Goal: Complete application form

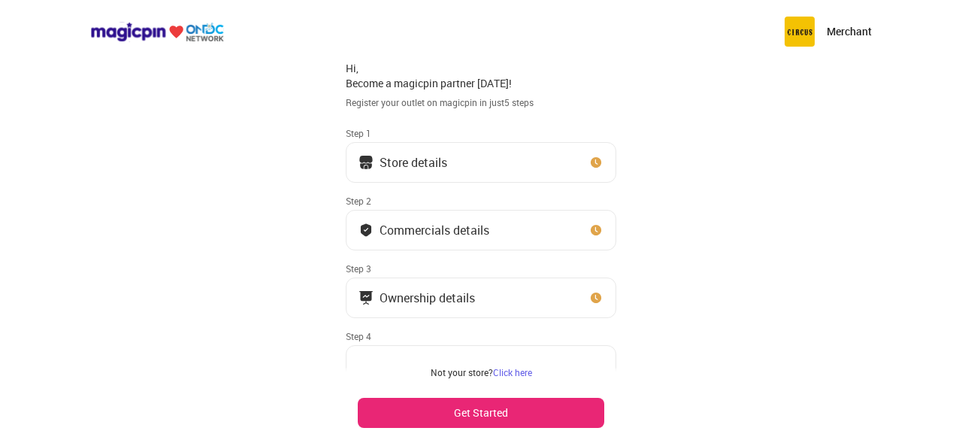
click at [473, 162] on button "Store details" at bounding box center [481, 162] width 271 height 41
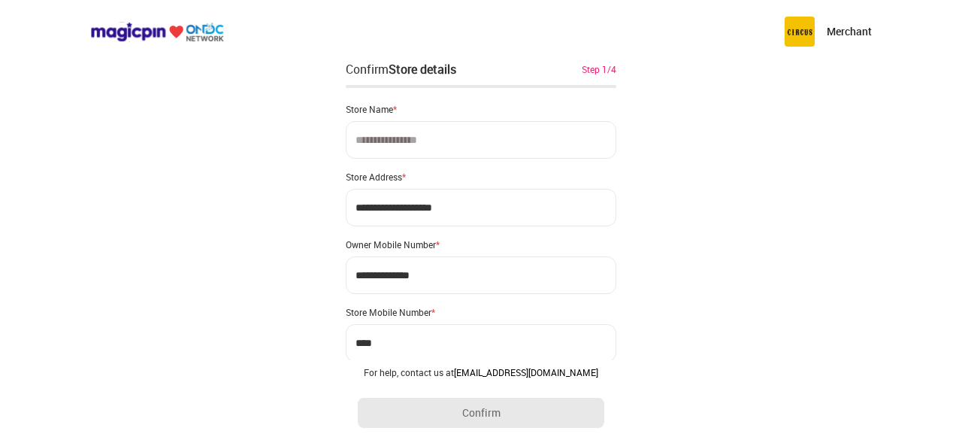
click at [473, 145] on input at bounding box center [481, 140] width 271 height 38
type input "**********"
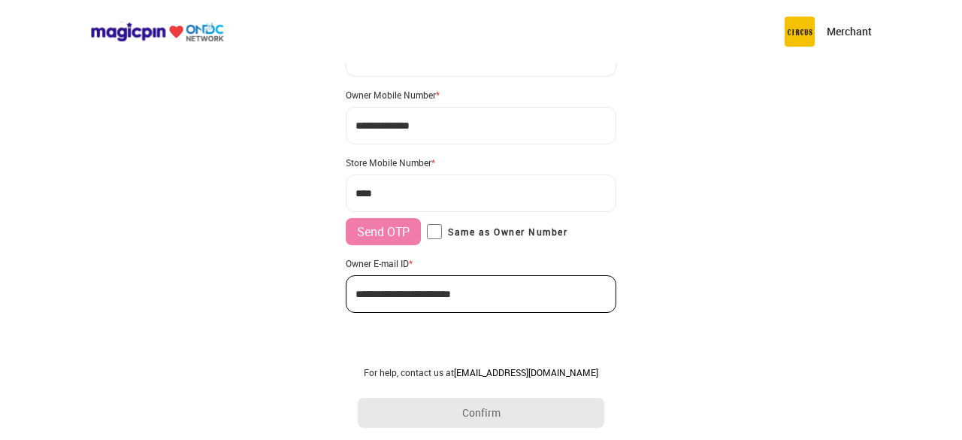
scroll to position [150, 0]
click at [473, 194] on input "***" at bounding box center [481, 193] width 271 height 38
click at [383, 195] on input "***" at bounding box center [481, 193] width 271 height 38
paste input "**********"
type input "**********"
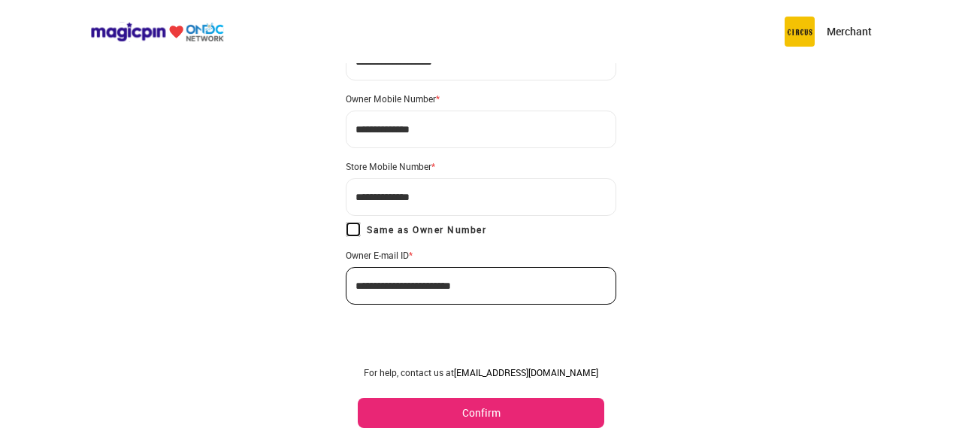
scroll to position [143, 0]
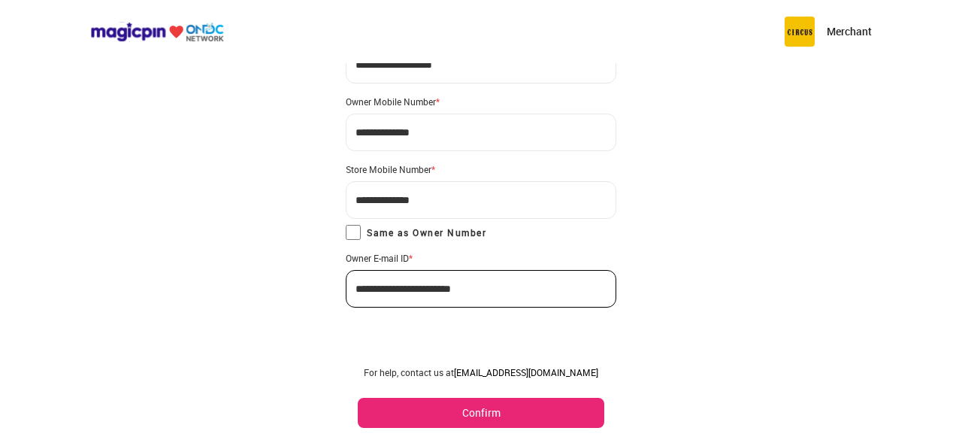
click at [501, 417] on button "Confirm" at bounding box center [481, 413] width 247 height 30
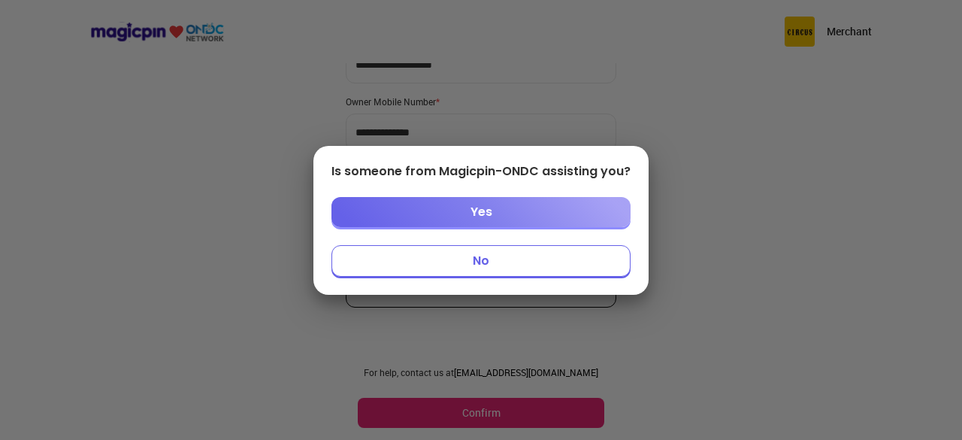
click at [483, 256] on button "No" at bounding box center [480, 261] width 299 height 32
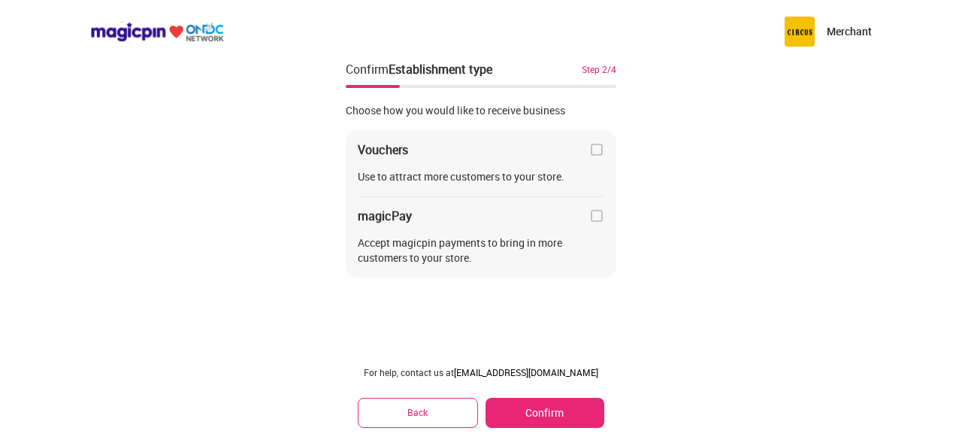
scroll to position [0, 0]
click at [591, 151] on img at bounding box center [596, 149] width 15 height 15
click at [600, 227] on div "Vouchers Use to attract more customers to your store. magicPay Accept magicpin …" at bounding box center [481, 204] width 271 height 148
click at [601, 217] on img at bounding box center [596, 215] width 15 height 15
click at [524, 413] on button "Confirm" at bounding box center [545, 413] width 119 height 30
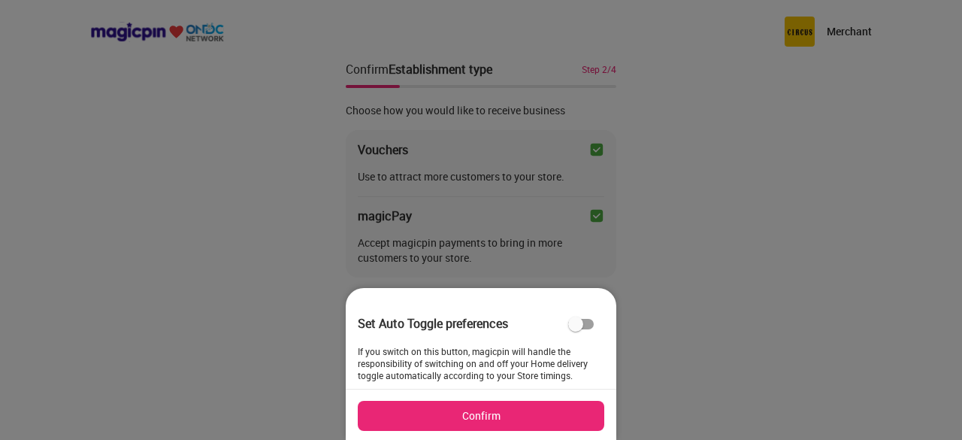
click at [478, 415] on button "Confirm" at bounding box center [481, 416] width 247 height 30
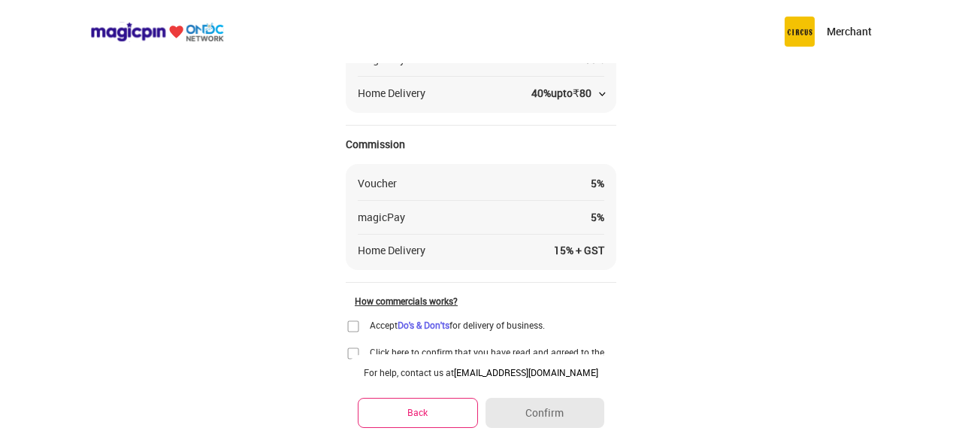
scroll to position [215, 0]
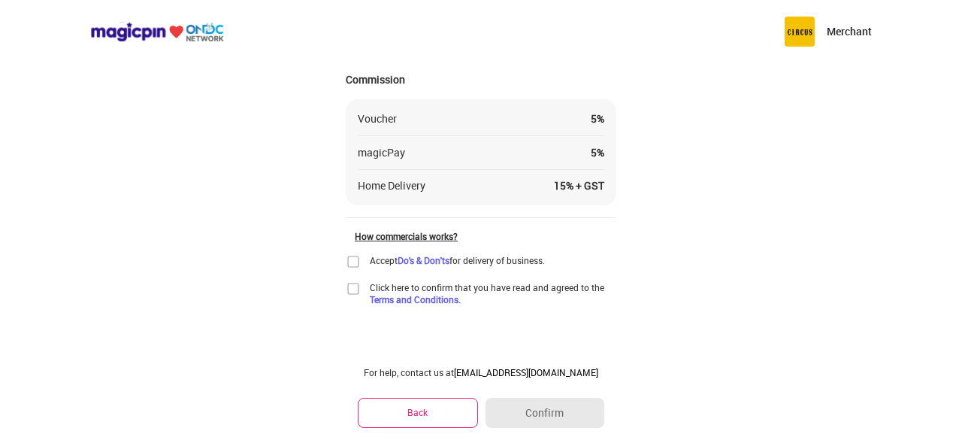
click at [352, 262] on img at bounding box center [353, 261] width 15 height 15
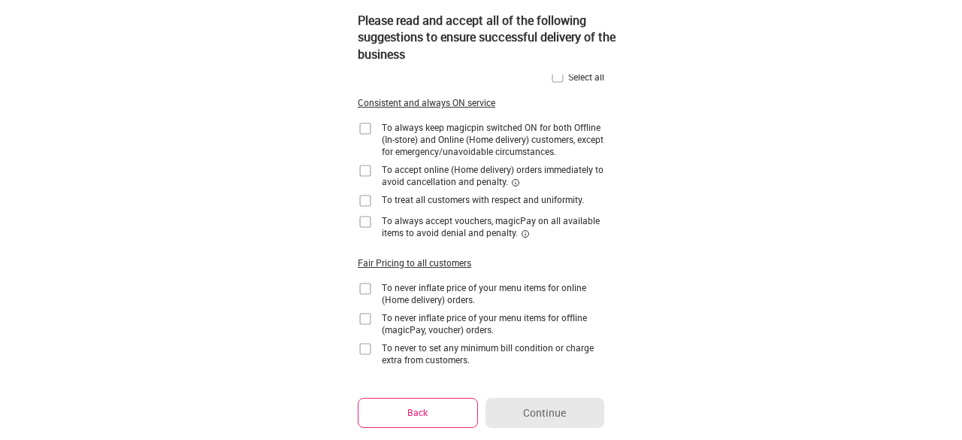
scroll to position [0, 0]
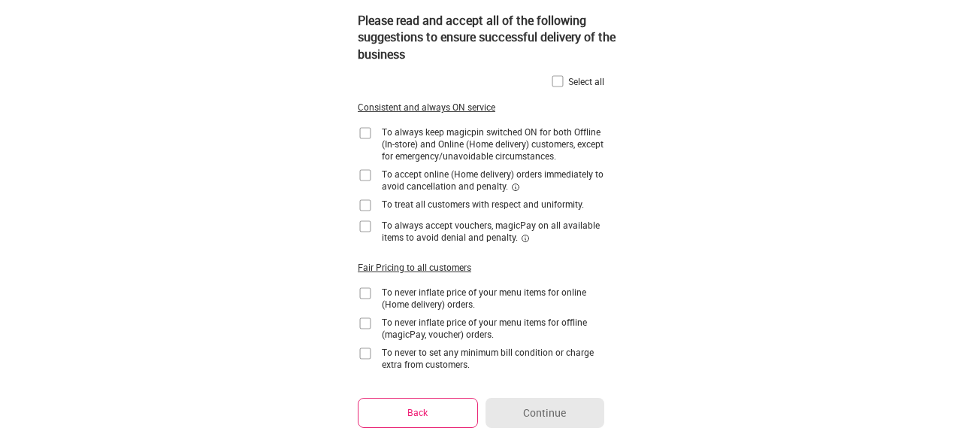
click at [562, 80] on img at bounding box center [557, 81] width 15 height 15
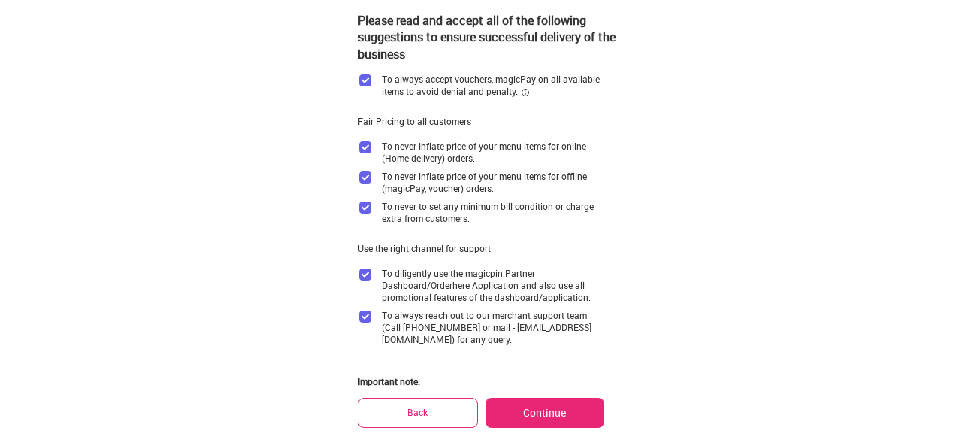
scroll to position [150, 0]
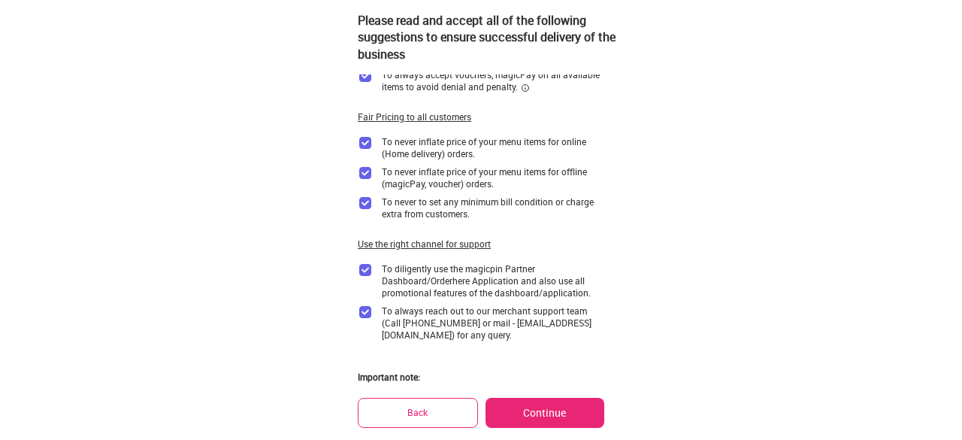
click at [541, 404] on button "Continue" at bounding box center [545, 413] width 119 height 30
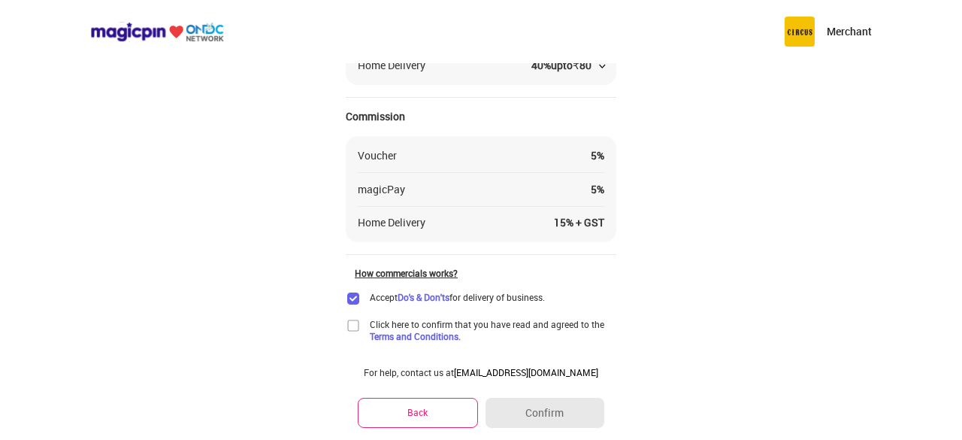
scroll to position [215, 0]
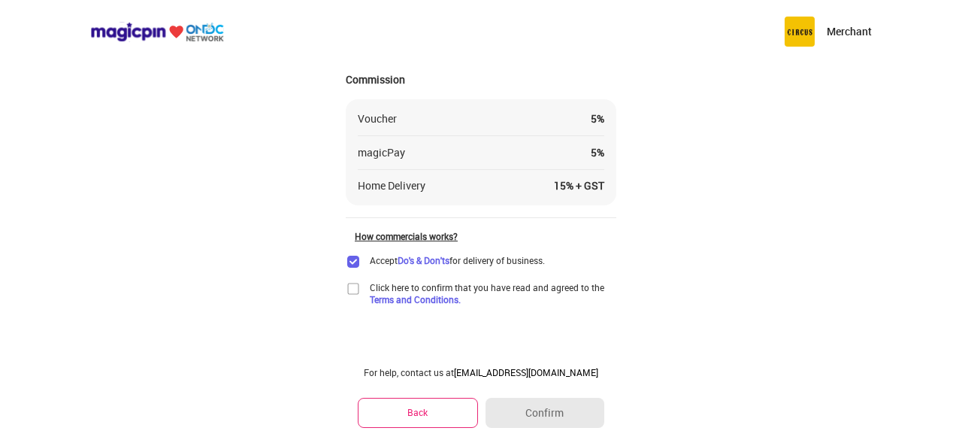
click at [356, 286] on img at bounding box center [353, 288] width 15 height 15
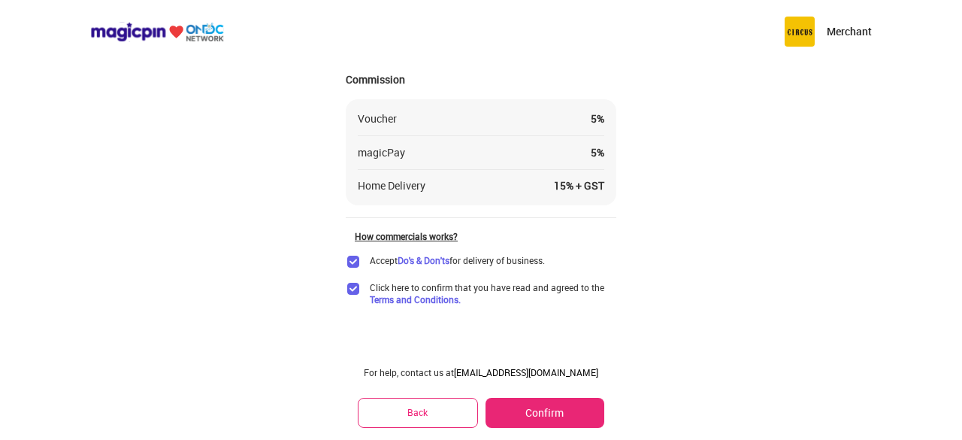
click at [555, 402] on button "Confirm" at bounding box center [545, 413] width 119 height 30
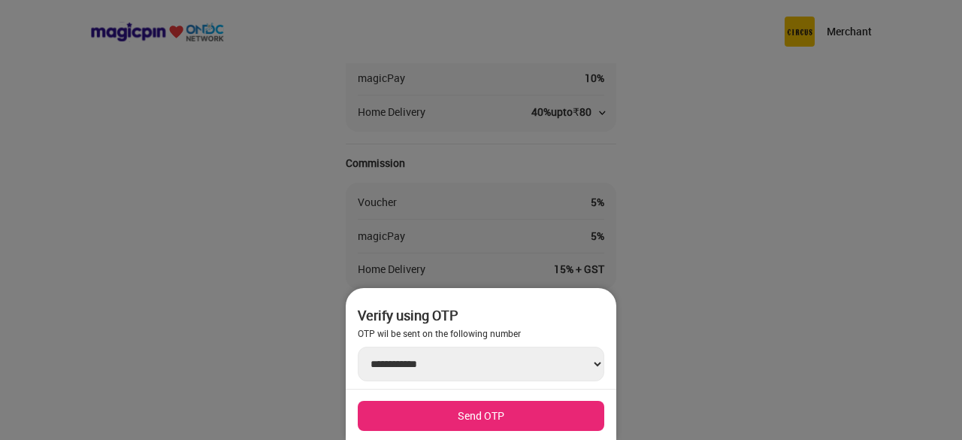
scroll to position [0, 0]
